Goal: Task Accomplishment & Management: Use online tool/utility

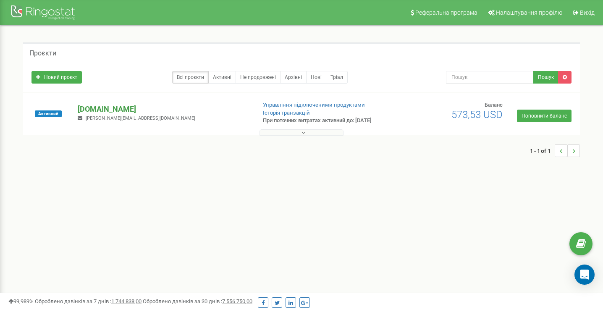
click at [100, 108] on p "[DOMAIN_NAME]" at bounding box center [164, 109] width 172 height 11
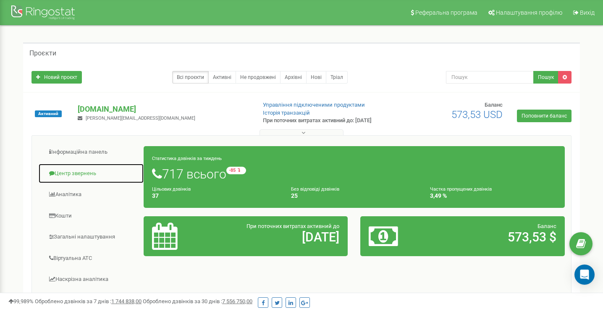
click at [81, 173] on link "Центр звернень" at bounding box center [91, 173] width 106 height 21
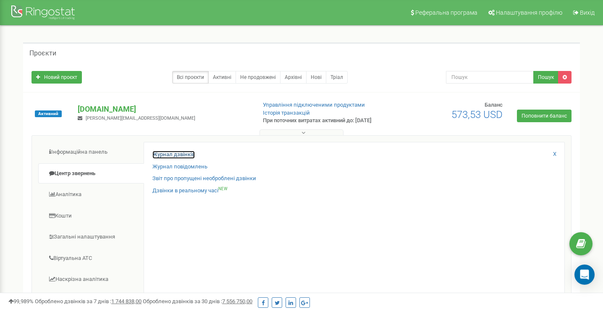
click at [187, 154] on link "Журнал дзвінків" at bounding box center [173, 155] width 42 height 8
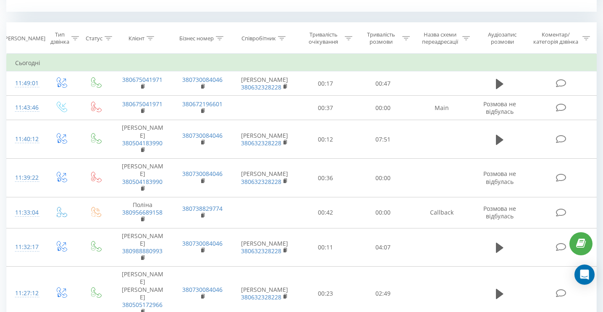
scroll to position [294, 0]
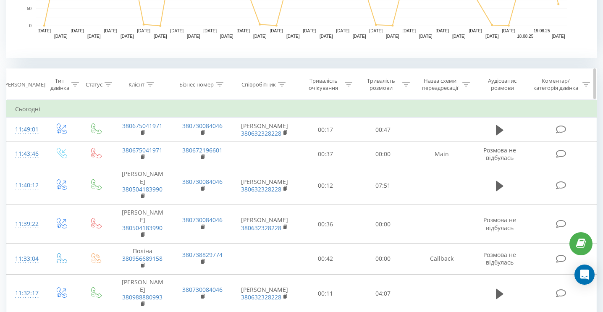
click at [280, 83] on icon at bounding box center [282, 84] width 8 height 4
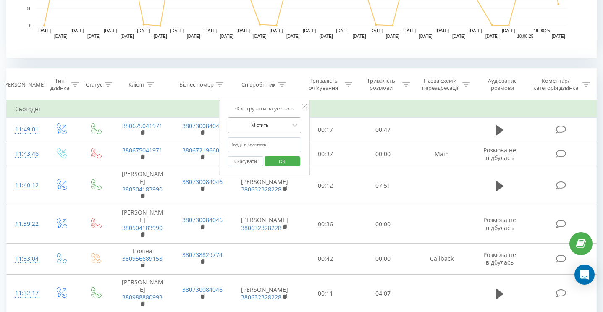
click at [267, 126] on div at bounding box center [260, 125] width 60 height 8
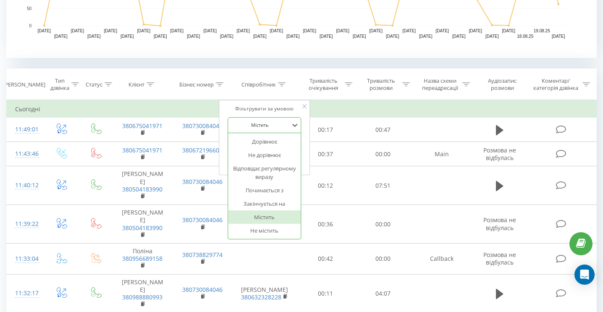
click at [267, 127] on div at bounding box center [260, 125] width 60 height 8
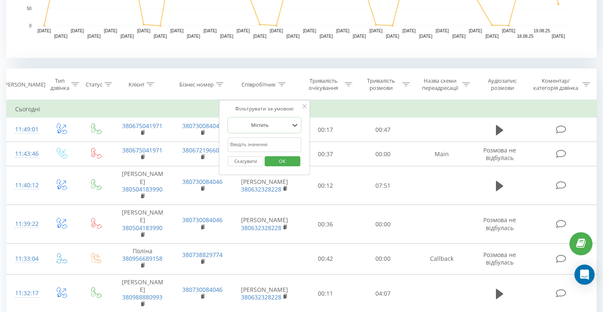
click at [259, 141] on input "text" at bounding box center [265, 144] width 74 height 15
type input "роксолана"
click at [283, 157] on span "OK" at bounding box center [282, 161] width 24 height 13
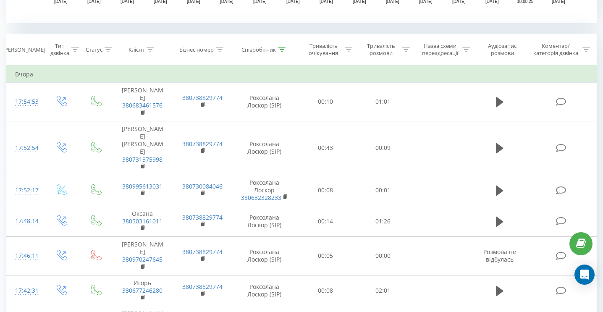
scroll to position [359, 0]
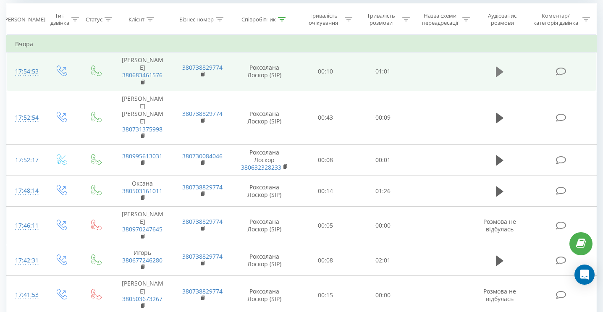
click at [498, 73] on icon at bounding box center [500, 72] width 8 height 10
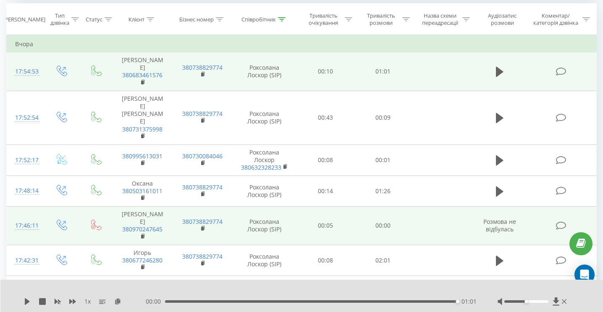
scroll to position [401, 0]
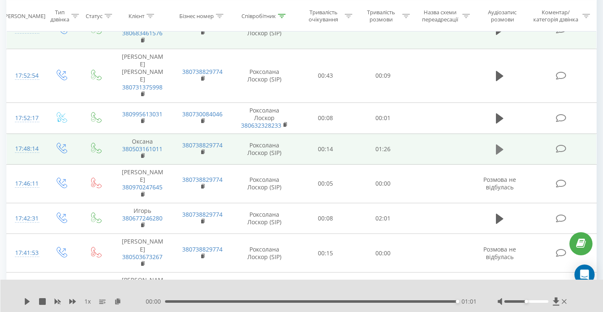
click at [500, 151] on icon at bounding box center [500, 149] width 8 height 10
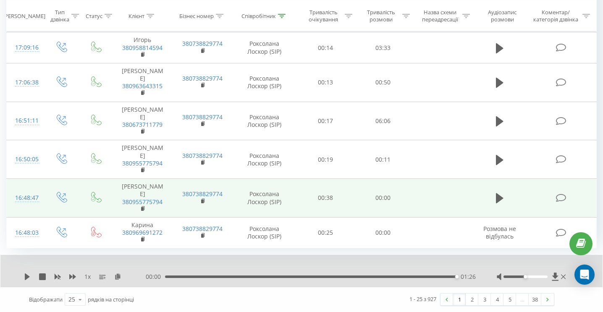
scroll to position [1147, 0]
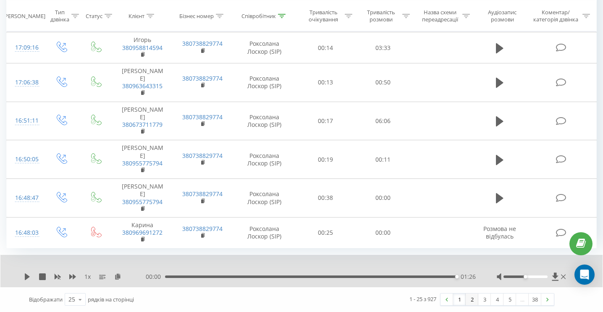
click at [473, 299] on link "2" at bounding box center [472, 299] width 13 height 12
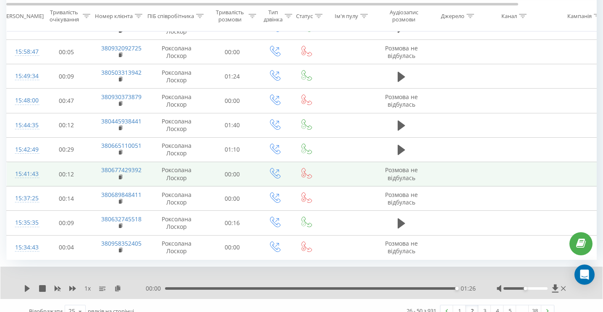
scroll to position [771, 0]
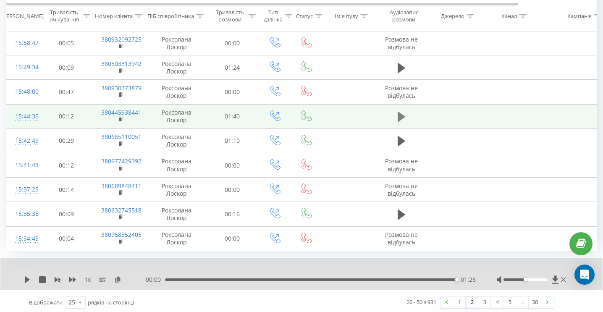
click at [399, 115] on icon at bounding box center [402, 117] width 8 height 10
